Goal: Task Accomplishment & Management: Use online tool/utility

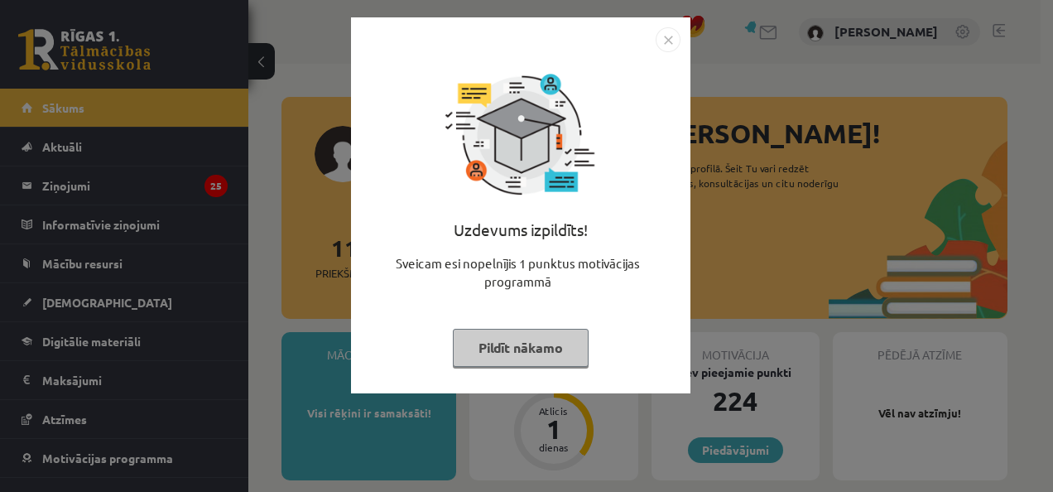
click at [511, 336] on button "Pildīt nākamo" at bounding box center [521, 348] width 136 height 38
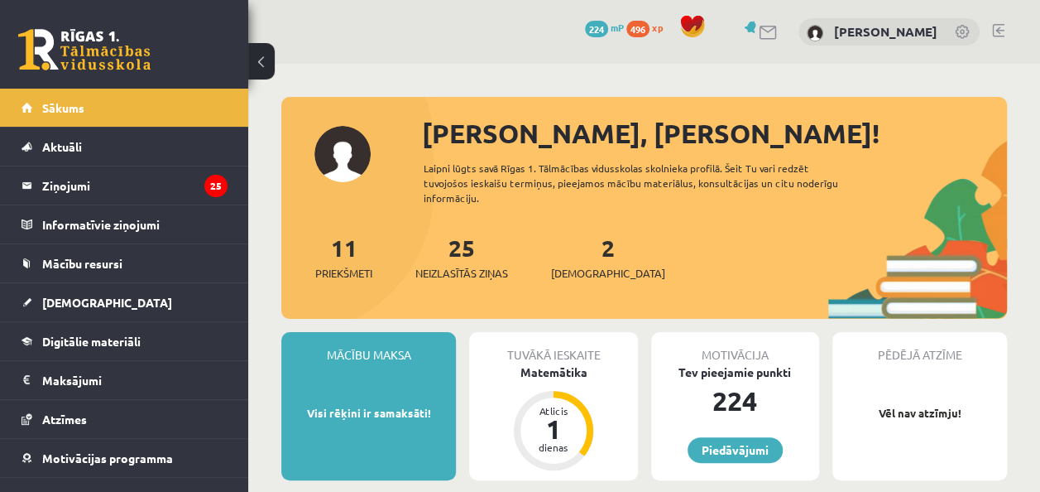
click at [576, 260] on div "2 Ieskaites" at bounding box center [608, 255] width 114 height 51
click at [130, 341] on span "Digitālie materiāli" at bounding box center [91, 340] width 98 height 15
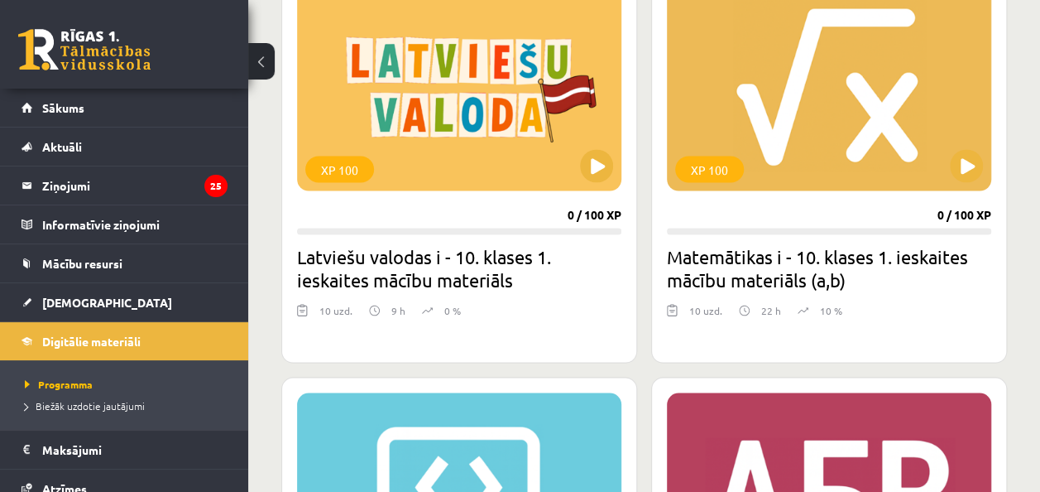
scroll to position [1369, 0]
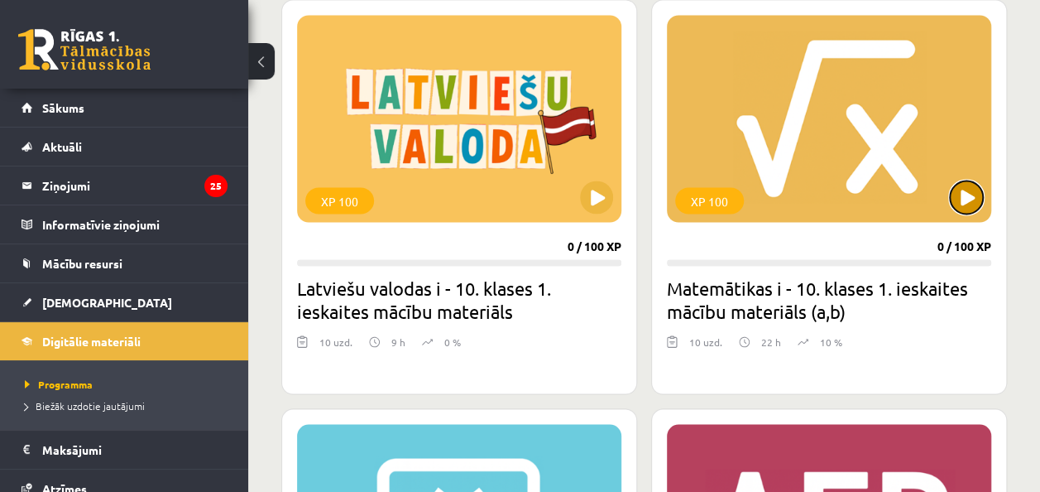
click at [957, 199] on button at bounding box center [966, 196] width 33 height 33
click at [819, 201] on div "XP 100" at bounding box center [829, 118] width 324 height 207
click at [751, 248] on div "XP 100 0 / 100 XP Matemātikas i - 10. klases 1. ieskaites mācību materiāls (a,b…" at bounding box center [829, 196] width 356 height 395
drag, startPoint x: 751, startPoint y: 248, endPoint x: 948, endPoint y: 206, distance: 202.2
click at [948, 206] on div "XP 100 0 / 100 XP Matemātikas i - 10. klases 1. ieskaites mācību materiāls (a,b…" at bounding box center [829, 196] width 356 height 395
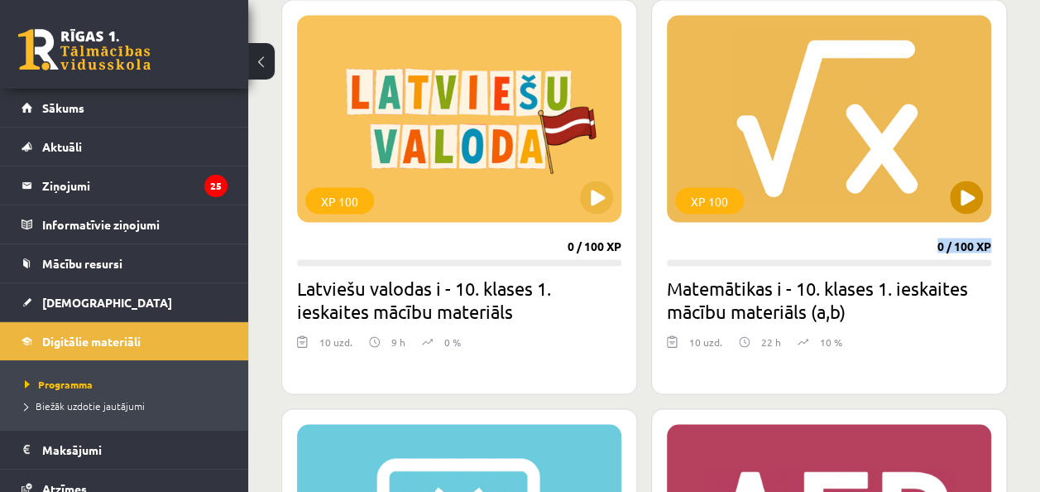
click at [950, 202] on div "XP 100" at bounding box center [829, 118] width 324 height 207
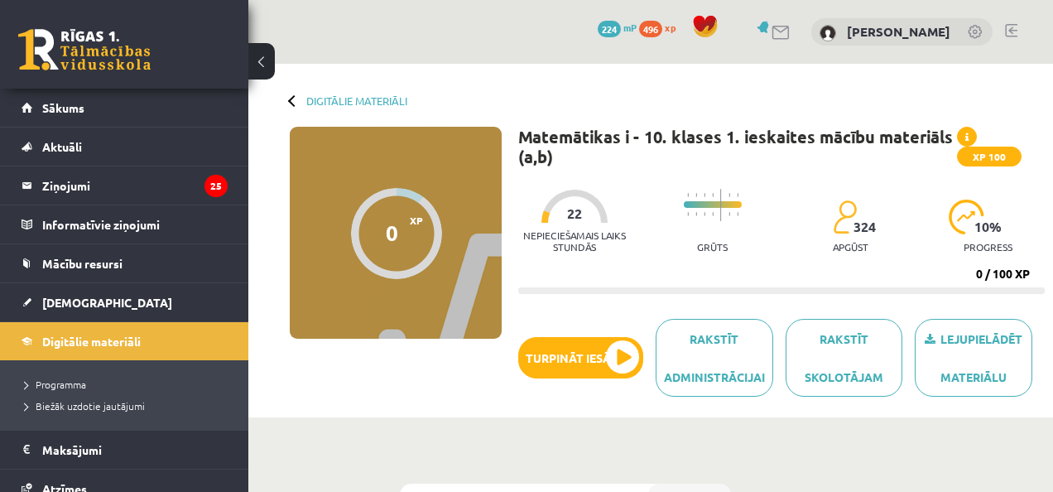
click at [950, 202] on body "0 Dāvanas 224 mP 496 xp [PERSON_NAME] Sākums Aktuāli Kā mācīties eSKOLĀ Kontakt…" at bounding box center [526, 246] width 1053 height 492
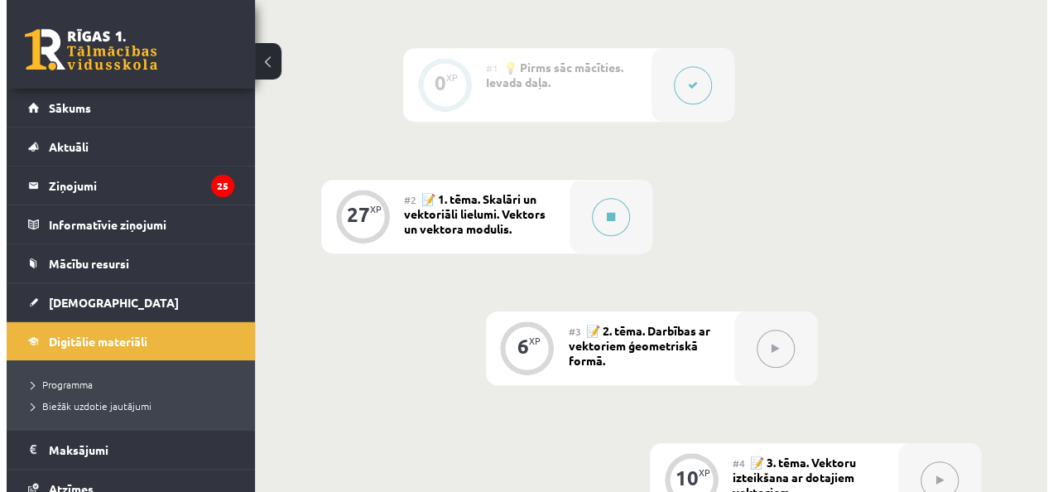
scroll to position [450, 0]
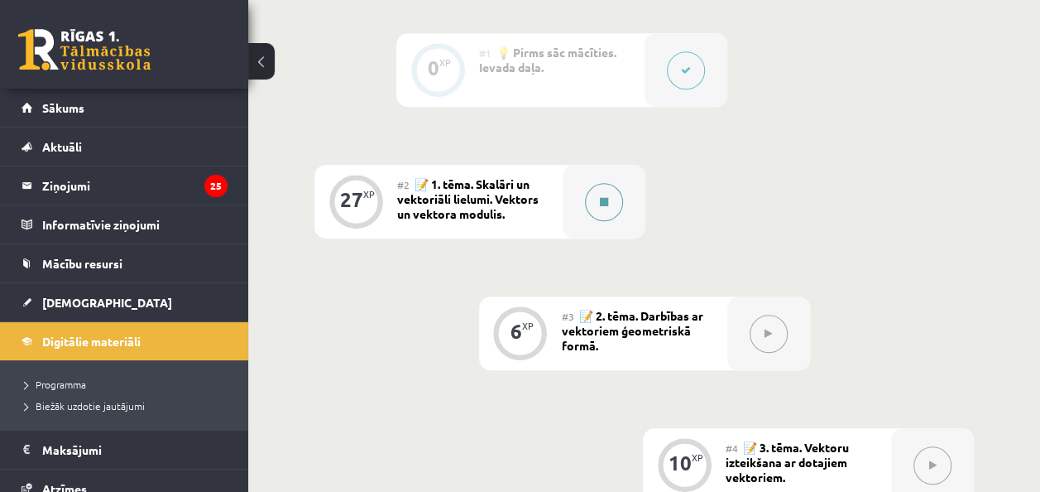
click at [606, 209] on button at bounding box center [604, 202] width 38 height 38
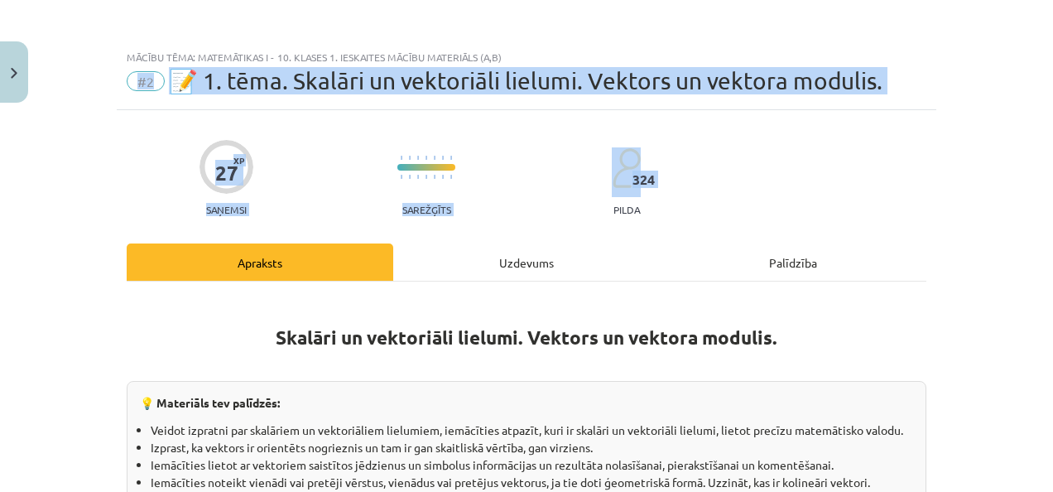
drag, startPoint x: 606, startPoint y: 209, endPoint x: 887, endPoint y: 23, distance: 336.9
click at [887, 23] on div "Mācību tēma: Matemātikas i - 10. klases 1. ieskaites mācību materiāls (a,b) #2 …" at bounding box center [526, 246] width 1053 height 492
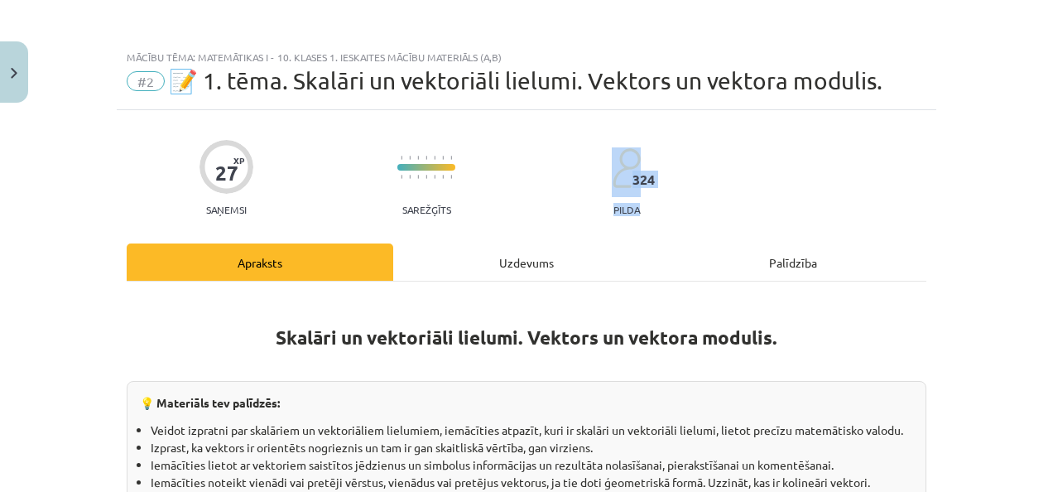
drag, startPoint x: 887, startPoint y: 23, endPoint x: 1045, endPoint y: 124, distance: 187.5
click at [1045, 124] on div "Mācību tēma: Matemātikas i - 10. klases 1. ieskaites mācību materiāls (a,b) #2 …" at bounding box center [526, 246] width 1053 height 492
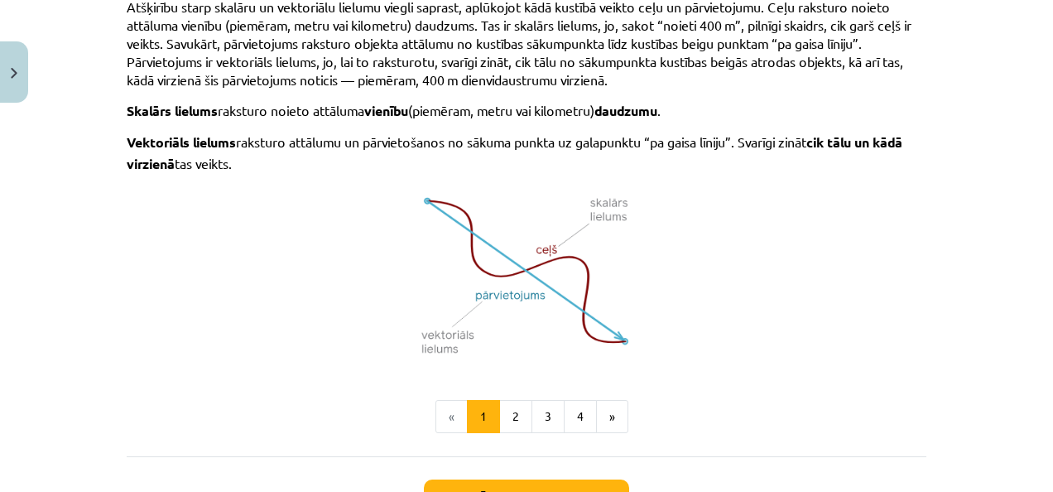
scroll to position [1209, 0]
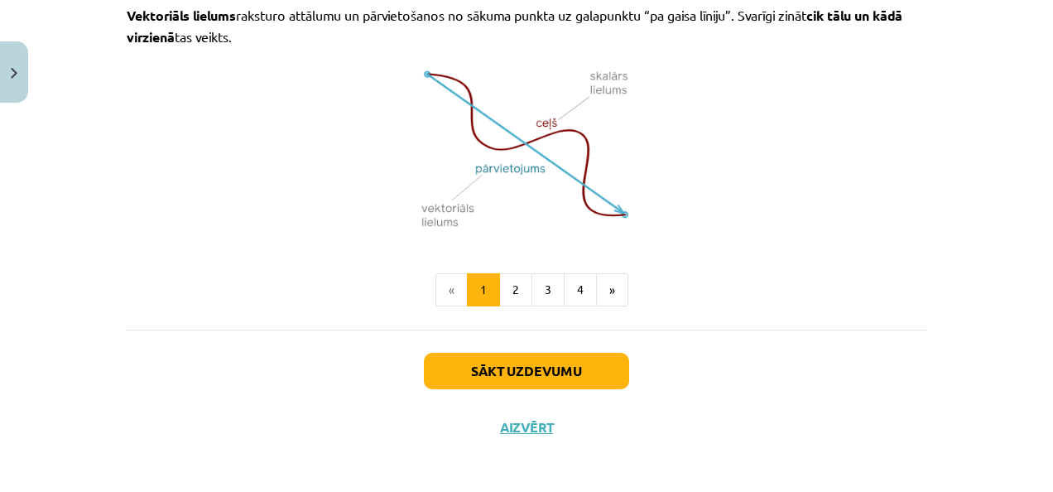
click at [530, 345] on div "Sākt uzdevumu Aizvērt" at bounding box center [526, 387] width 799 height 116
click at [516, 355] on button "Sākt uzdevumu" at bounding box center [526, 371] width 205 height 36
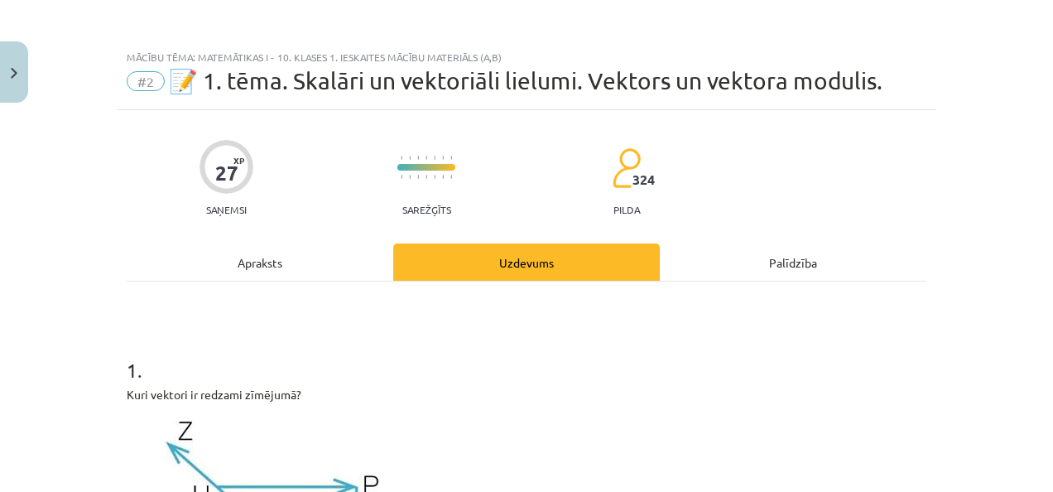
scroll to position [0, 0]
click at [966, 36] on div "Mācību tēma: Matemātikas i - 10. klases 1. ieskaites mācību materiāls (a,b) #2 …" at bounding box center [526, 246] width 1053 height 492
